Goal: Find specific page/section: Find specific page/section

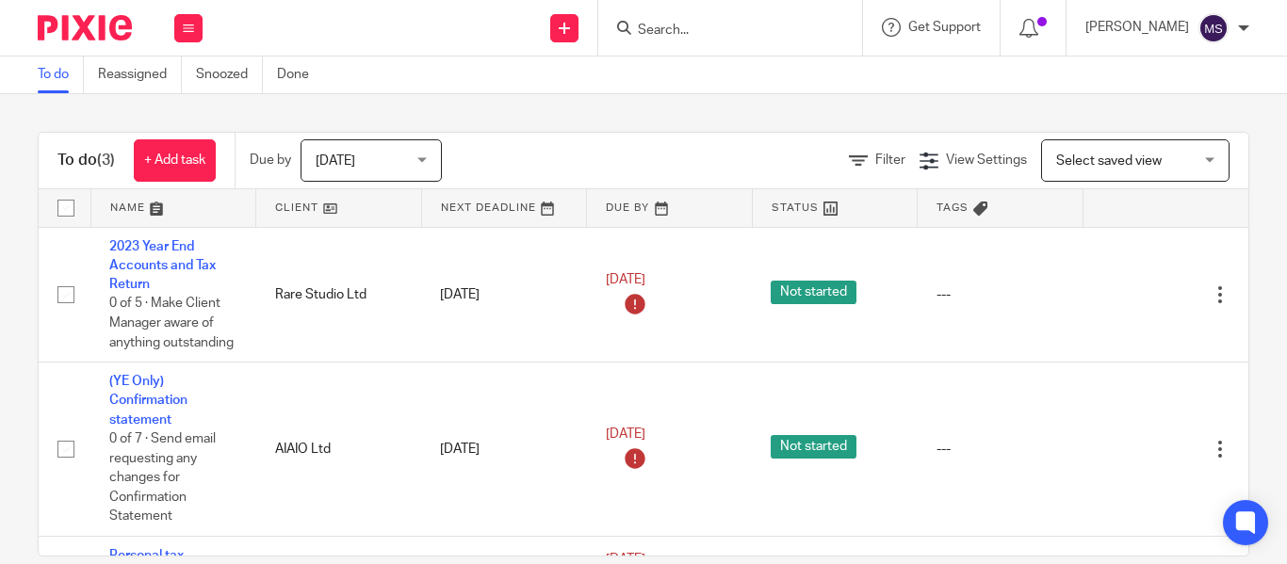
click at [636, 26] on input "Search" at bounding box center [721, 31] width 170 height 17
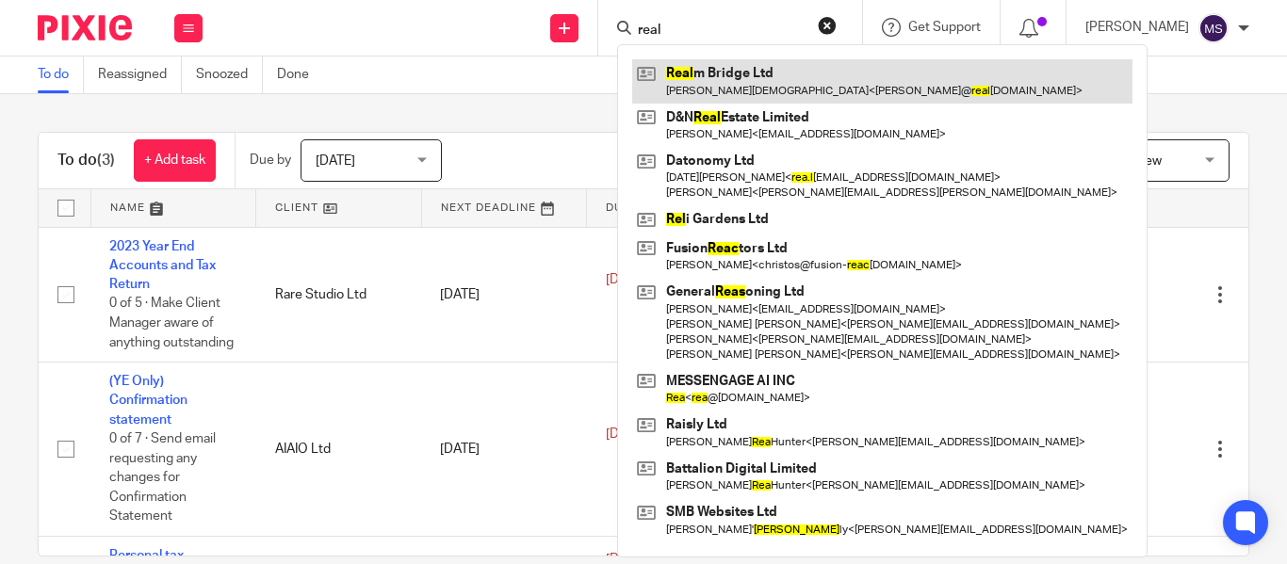
type input "real"
click at [707, 68] on link at bounding box center [882, 80] width 500 height 43
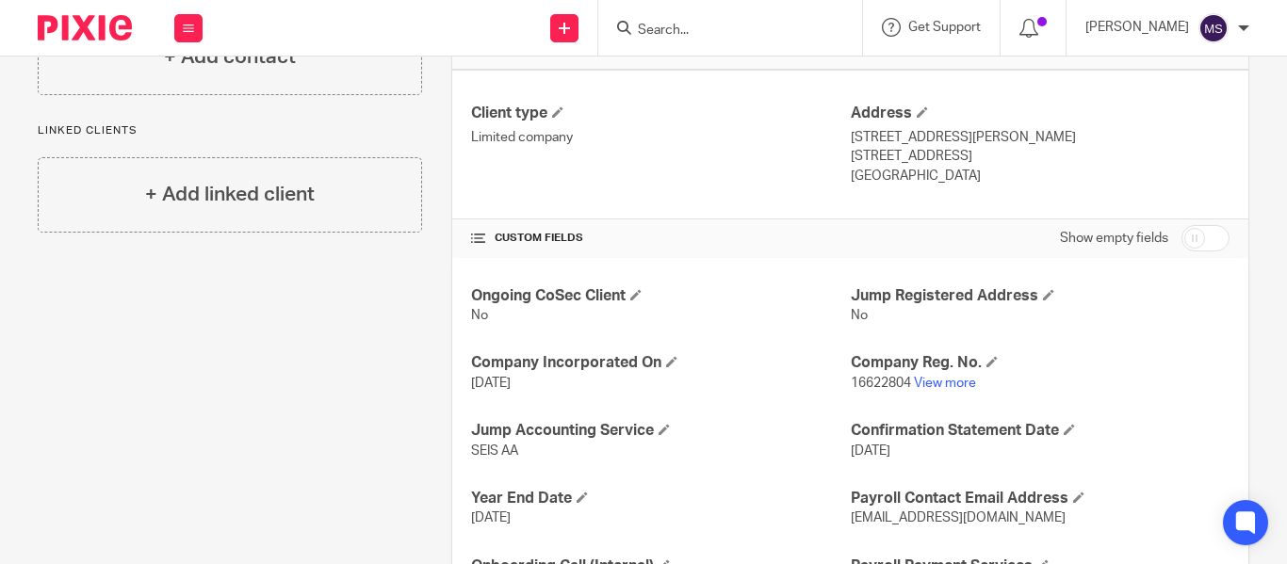
scroll to position [512, 0]
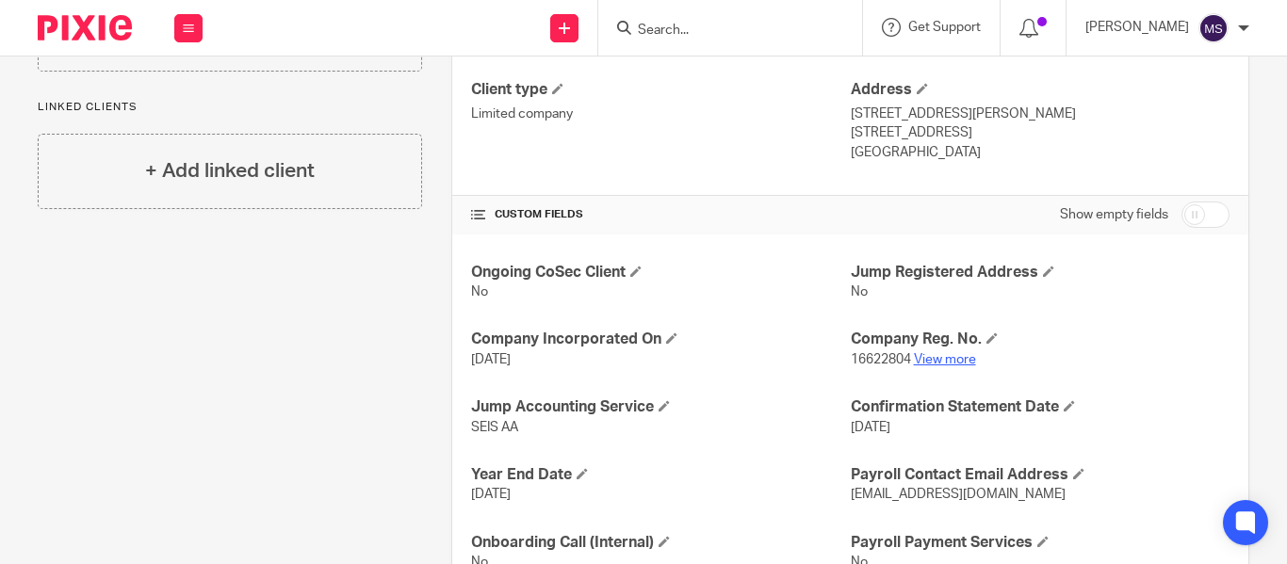
click at [922, 363] on link "View more" at bounding box center [945, 359] width 62 height 13
click at [647, 29] on input "Search" at bounding box center [721, 31] width 170 height 17
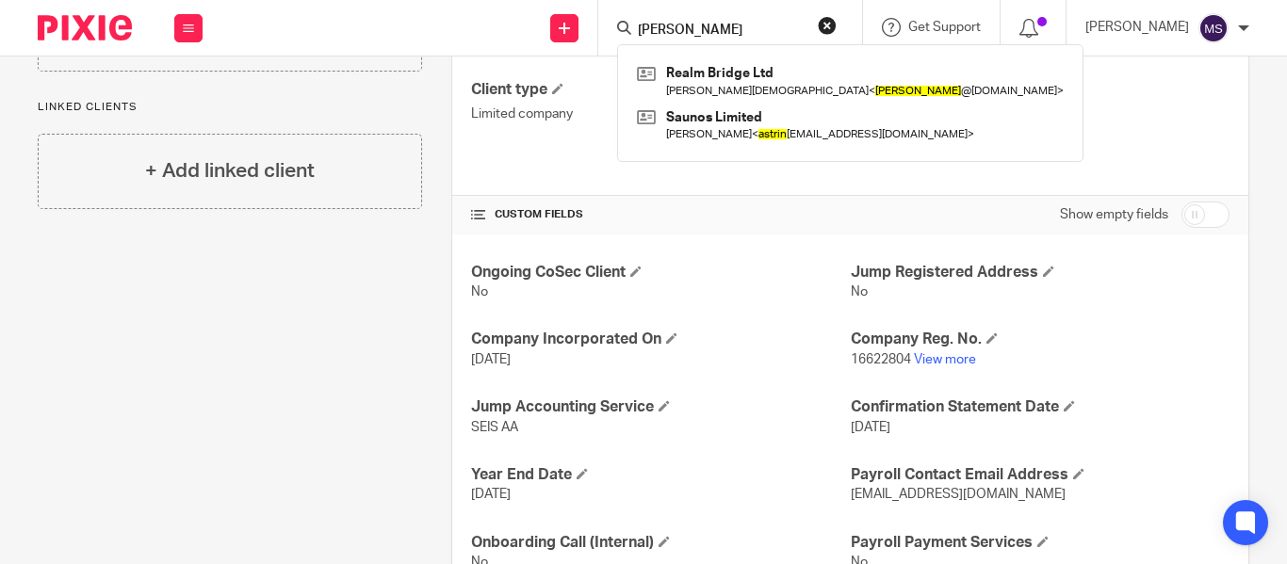
type input "astrid gay"
